Goal: Task Accomplishment & Management: Use online tool/utility

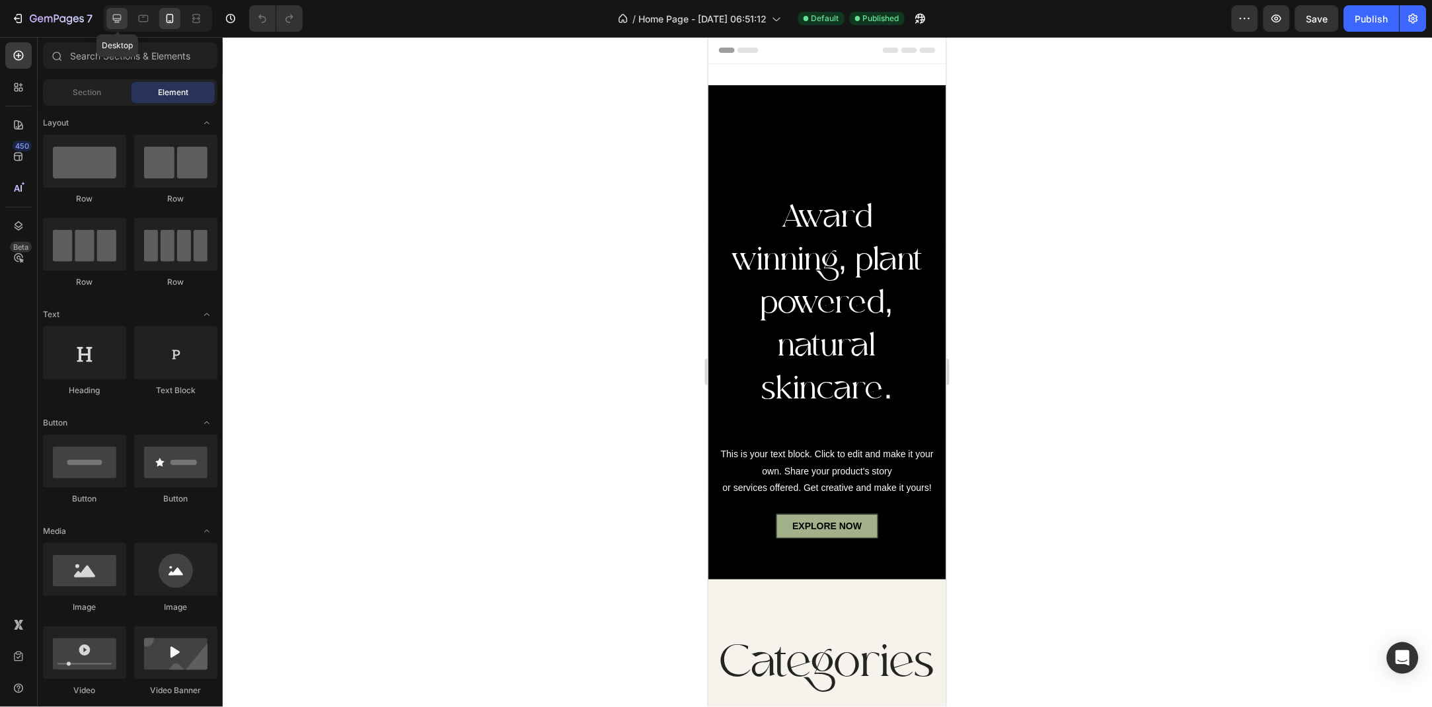
click at [125, 17] on div at bounding box center [116, 18] width 21 height 21
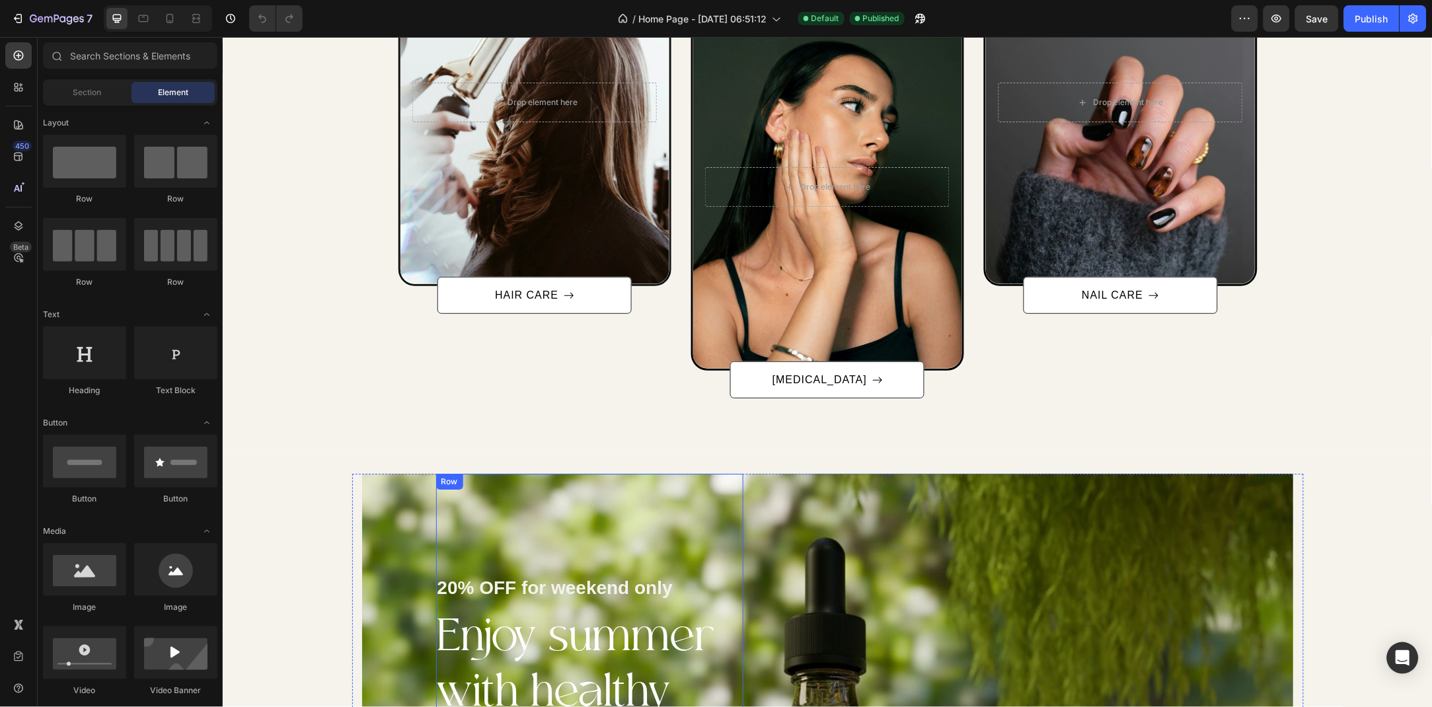
scroll to position [962, 0]
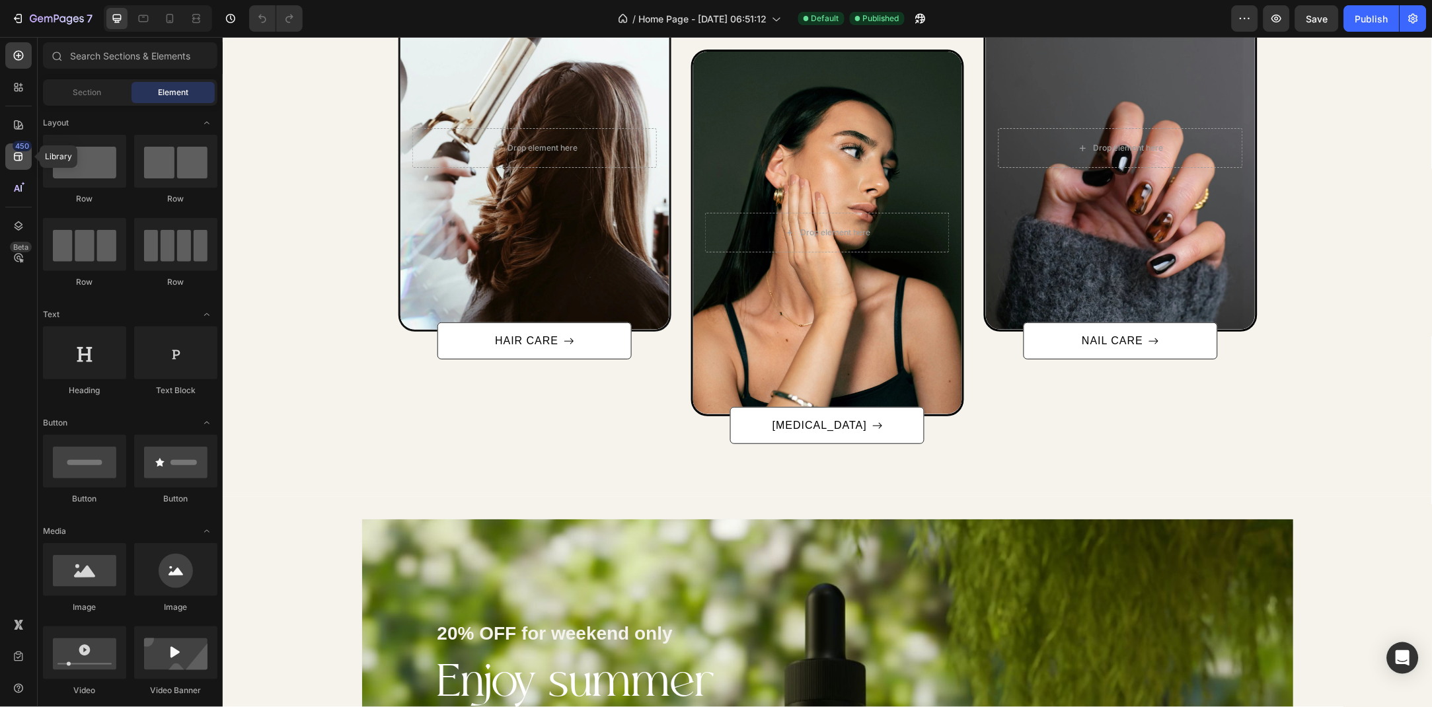
click at [21, 155] on icon at bounding box center [18, 157] width 9 height 9
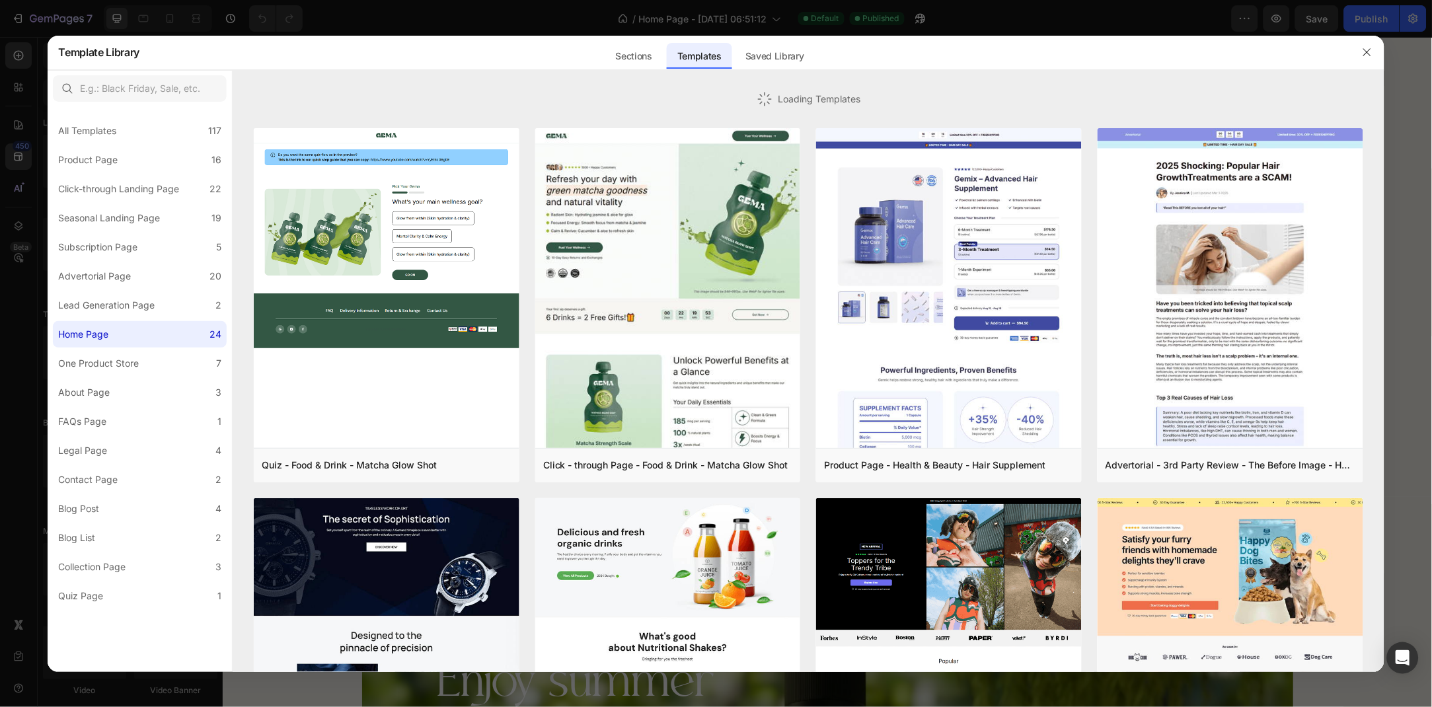
click at [644, 71] on div at bounding box center [809, 78] width 1152 height 16
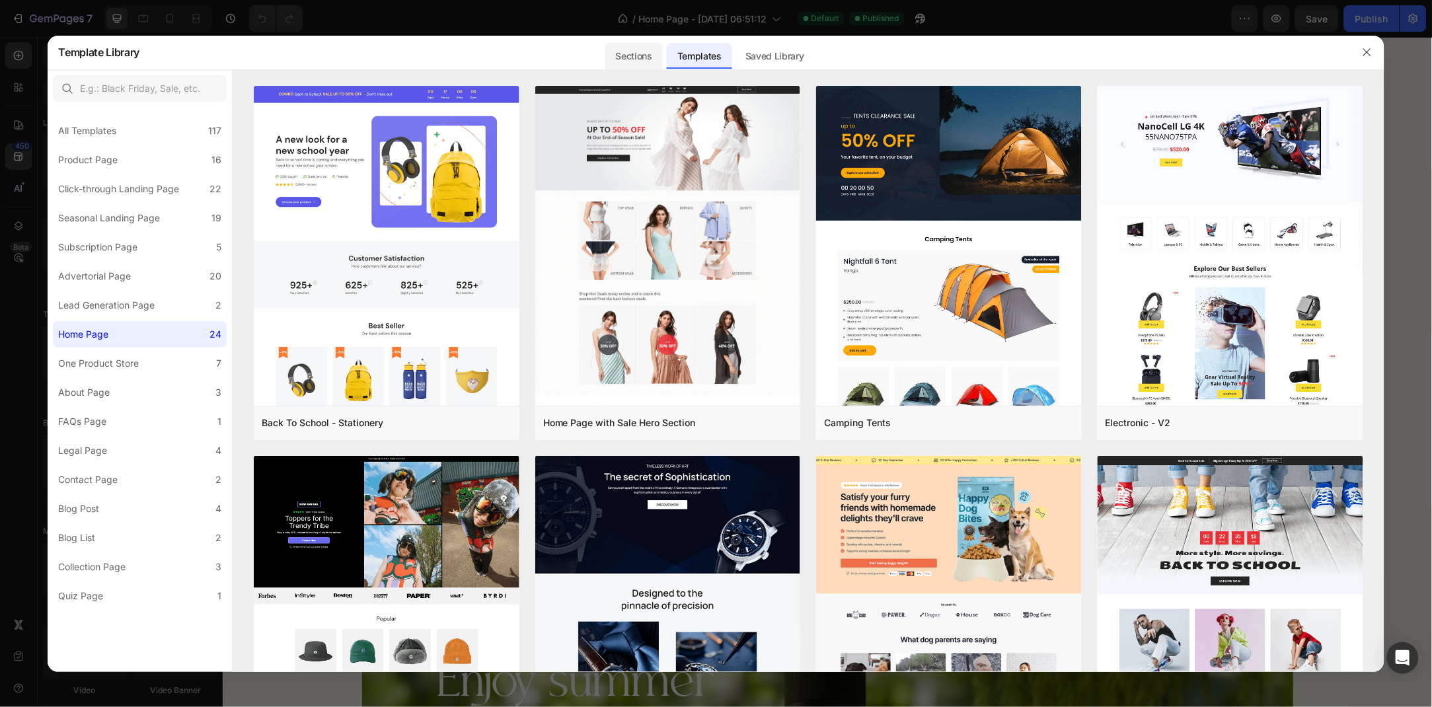
click at [635, 52] on div "Sections" at bounding box center [633, 56] width 57 height 26
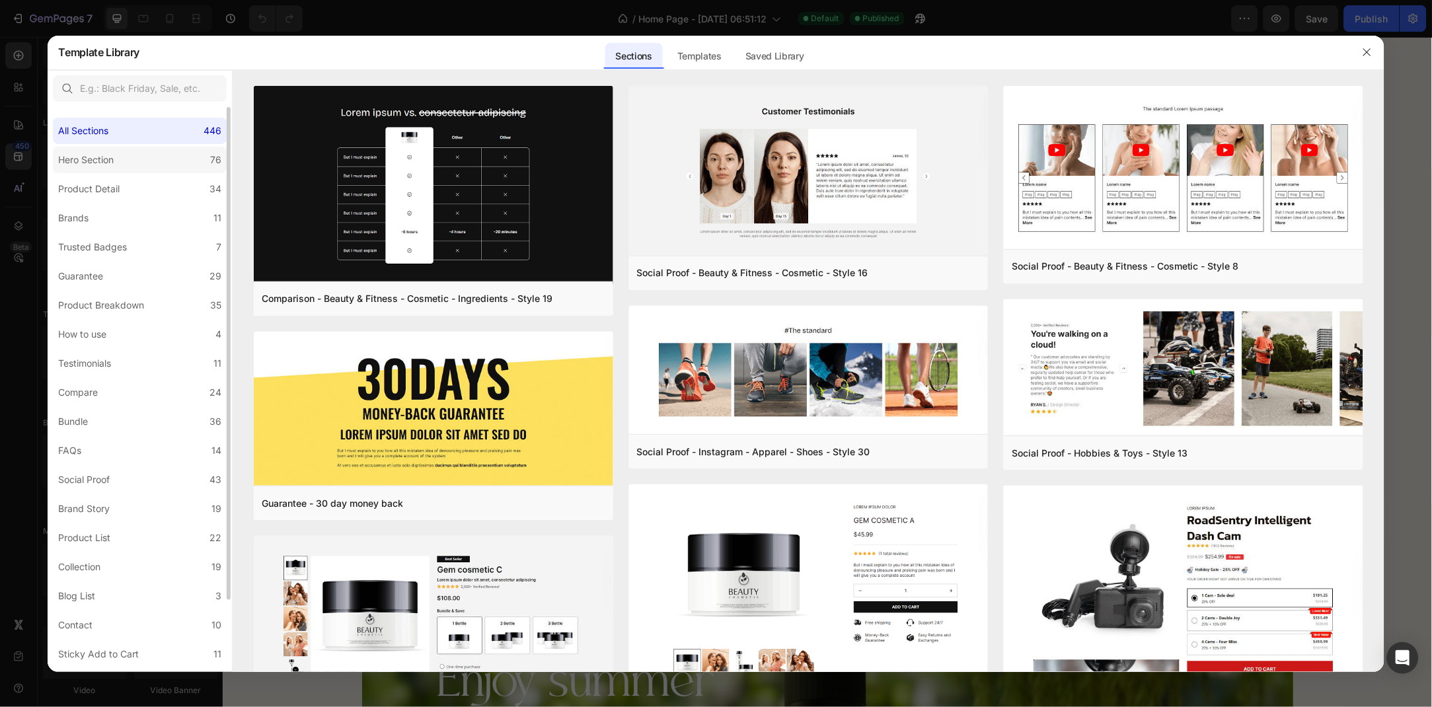
click at [141, 169] on label "Hero Section 76" at bounding box center [140, 160] width 174 height 26
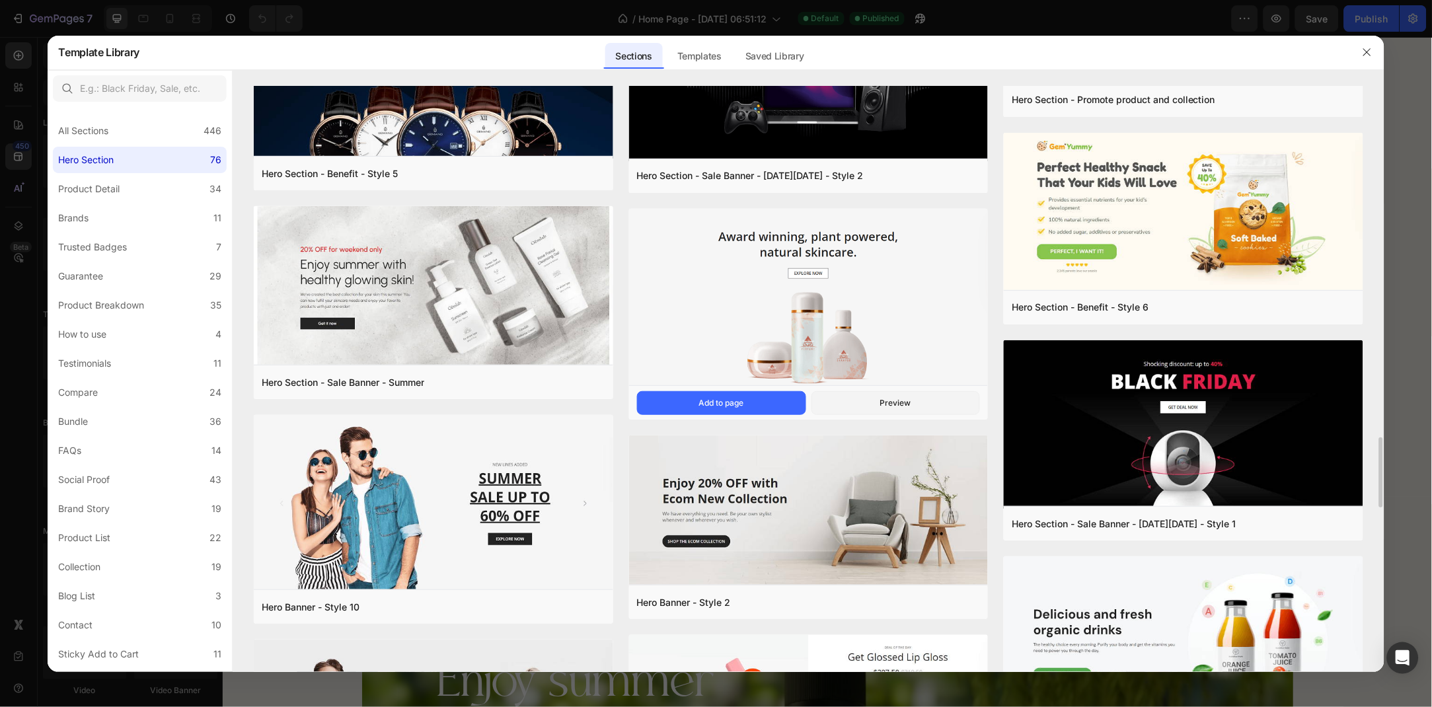
scroll to position [2769, 0]
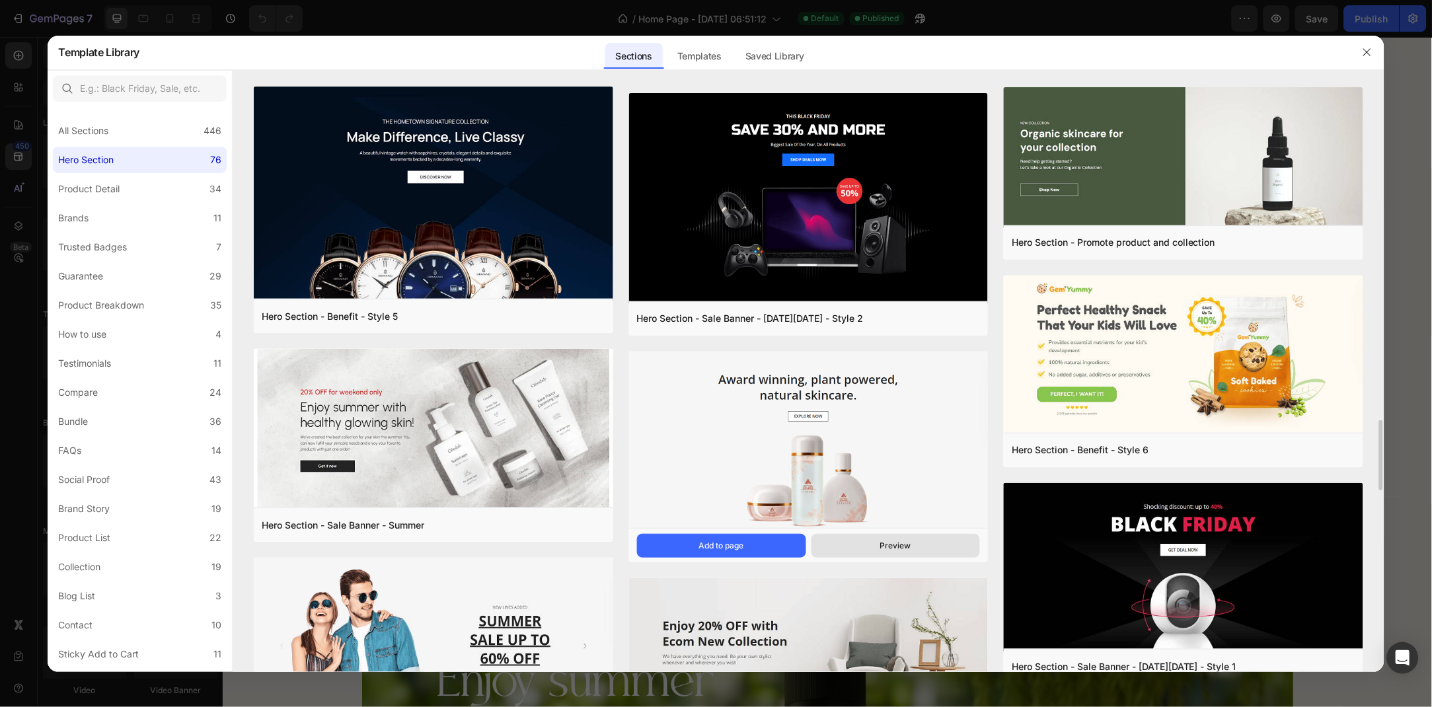
click at [878, 550] on button "Preview" at bounding box center [896, 546] width 169 height 24
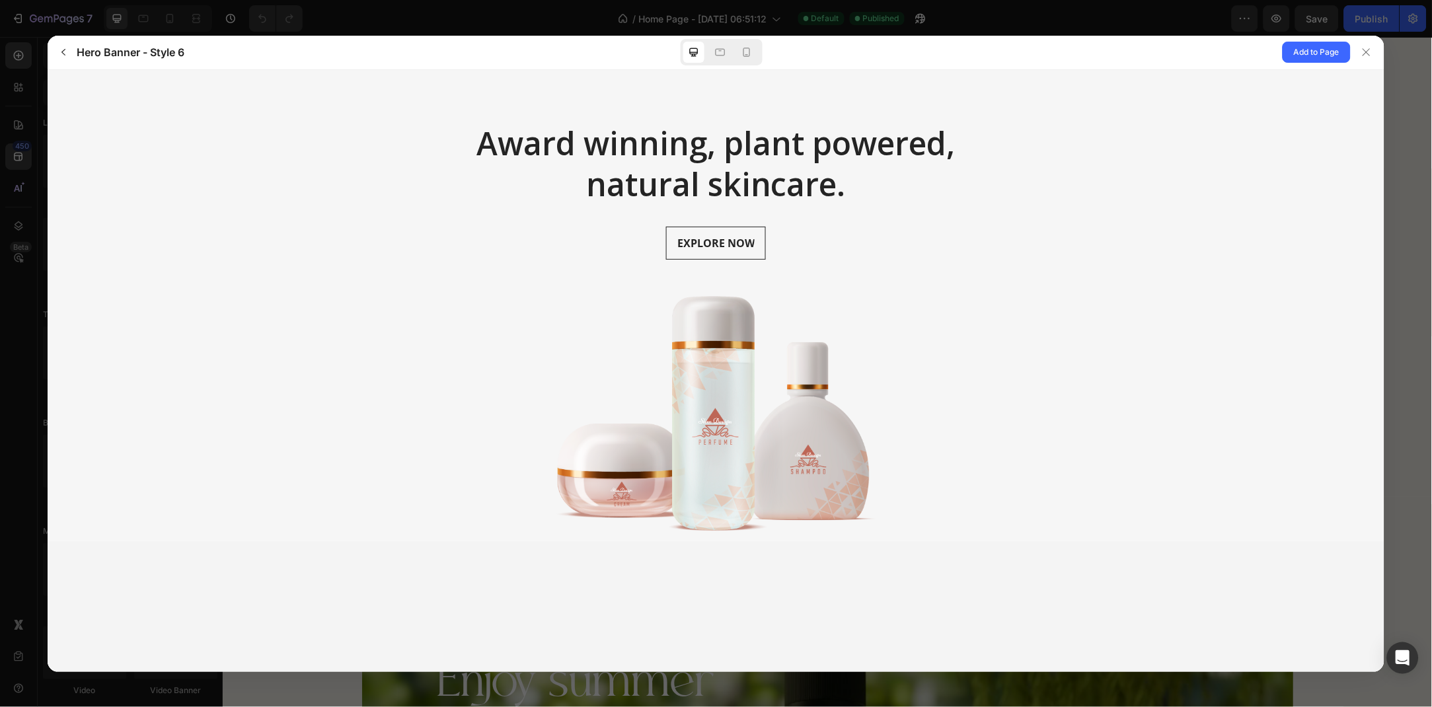
scroll to position [0, 0]
click at [1372, 54] on icon at bounding box center [1366, 52] width 11 height 11
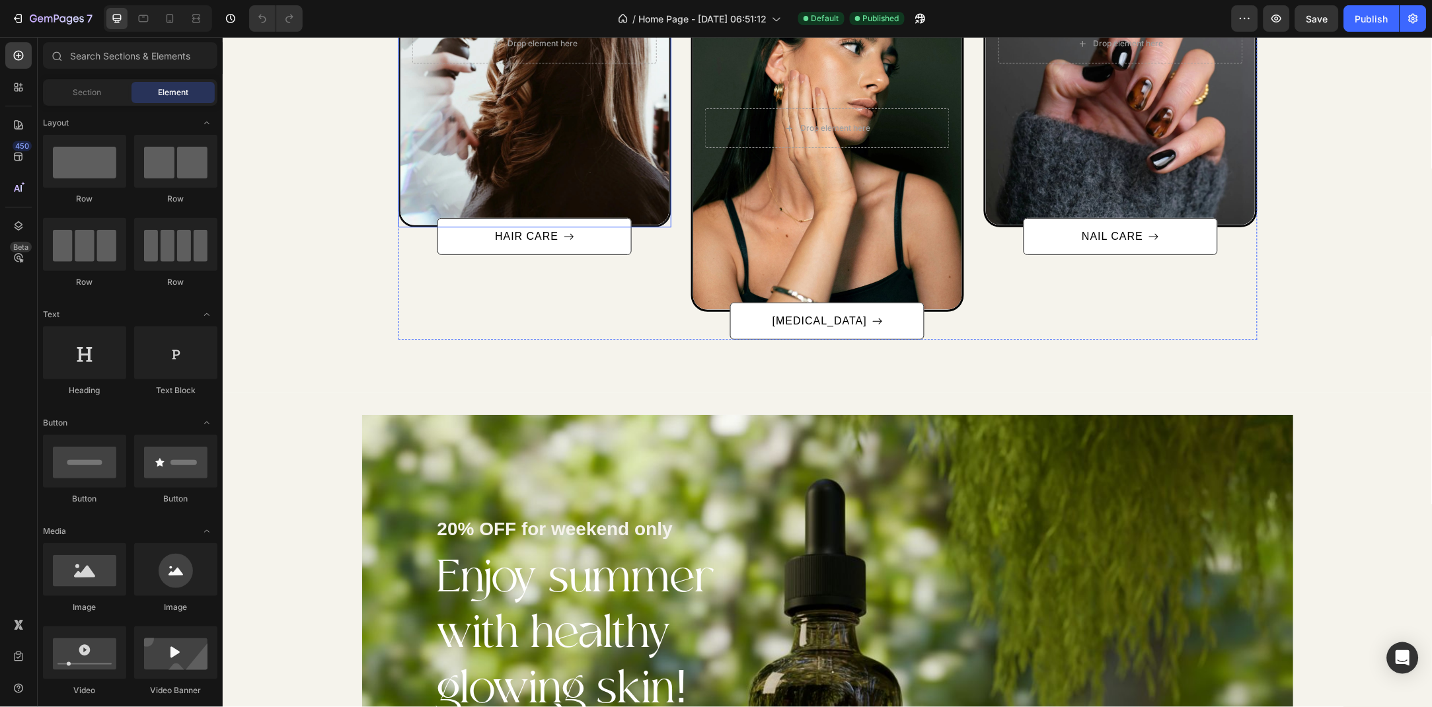
scroll to position [1033, 0]
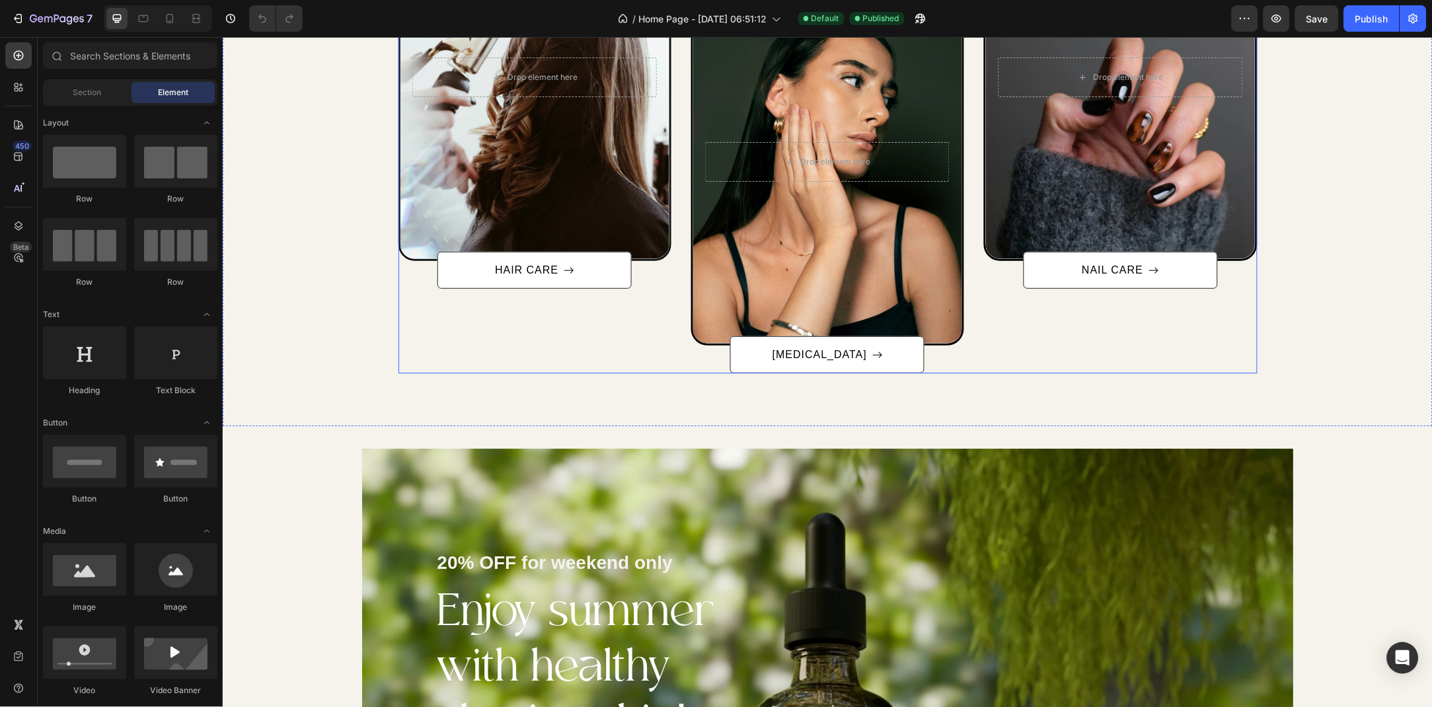
click at [422, 338] on div "After a long time of molding and crafting, our high-class ceramics, I always ha…" at bounding box center [534, 133] width 273 height 479
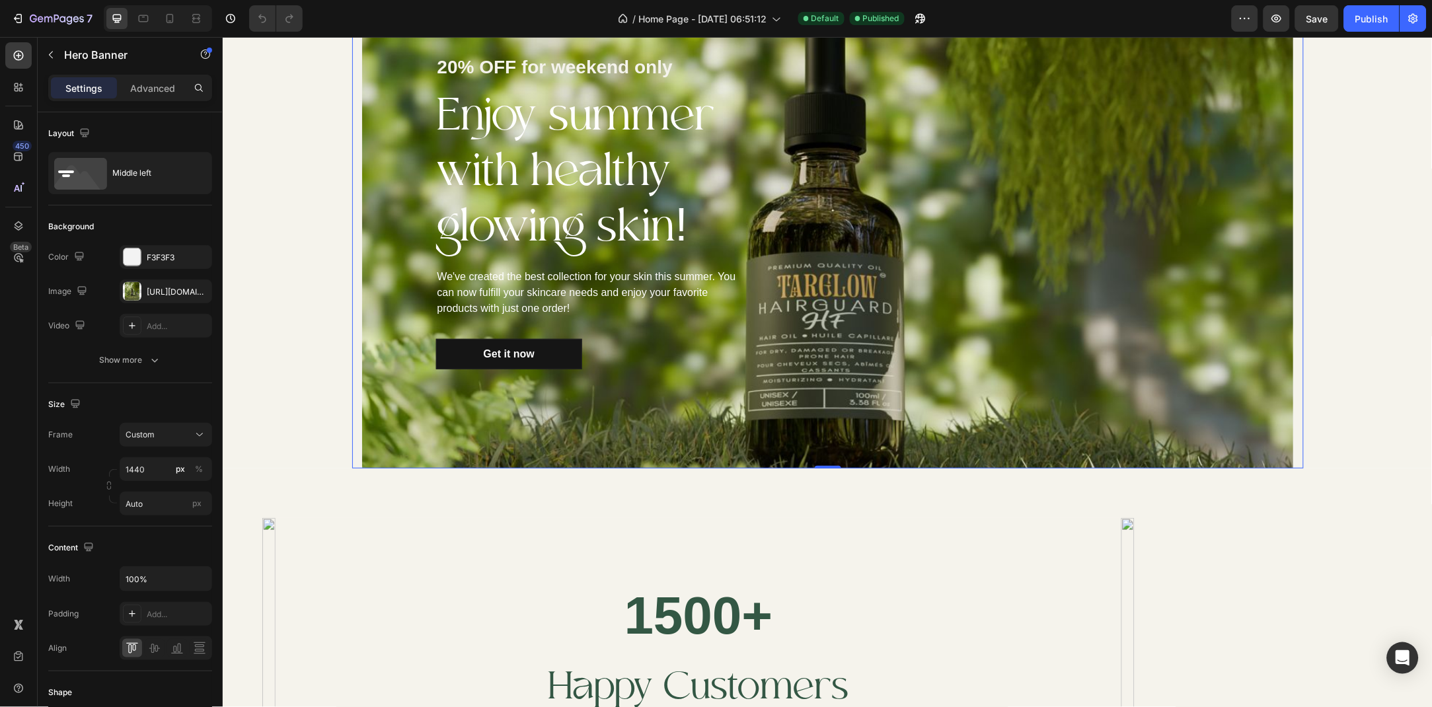
scroll to position [1455, 0]
